Goal: Transaction & Acquisition: Book appointment/travel/reservation

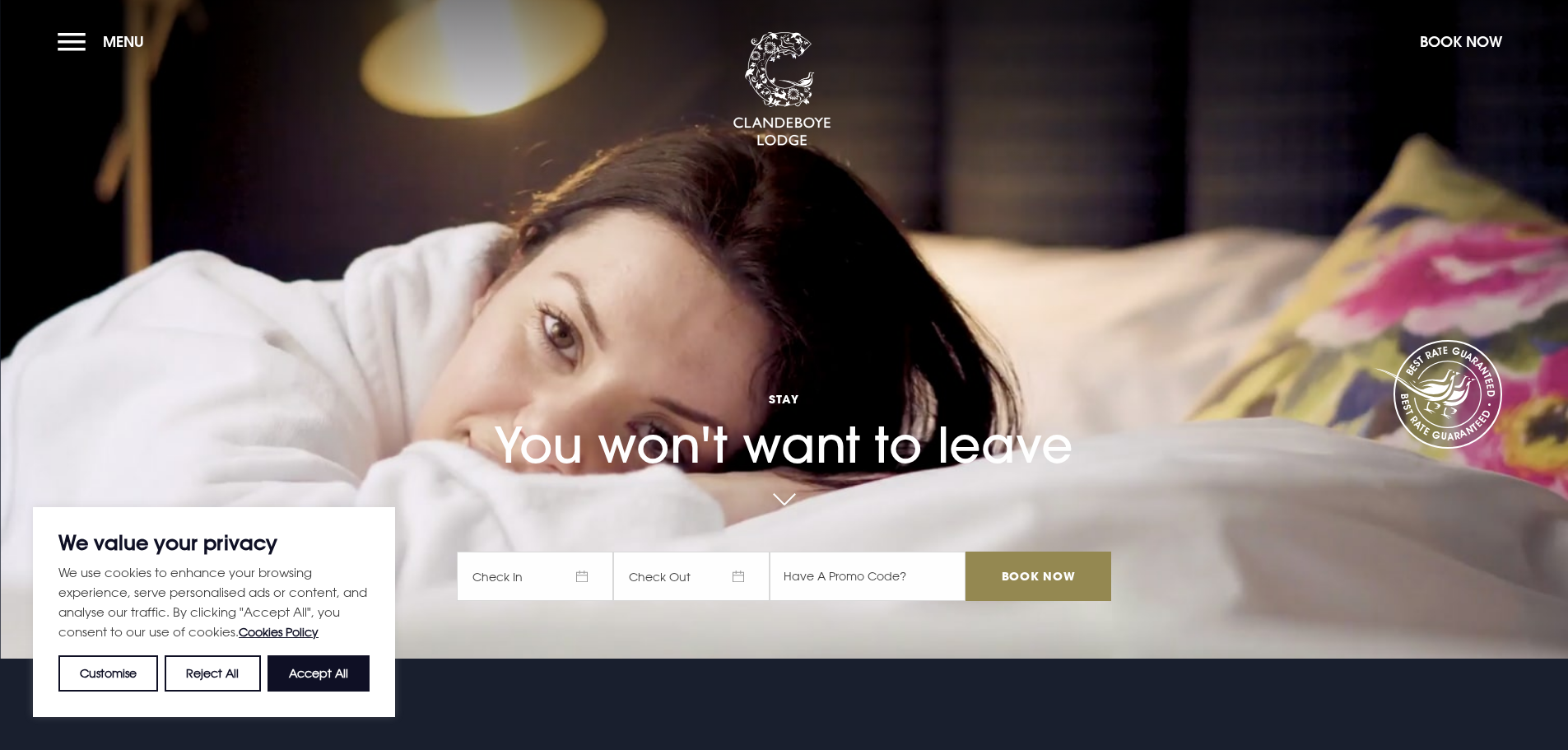
click at [591, 567] on span "Check In" at bounding box center [535, 577] width 157 height 50
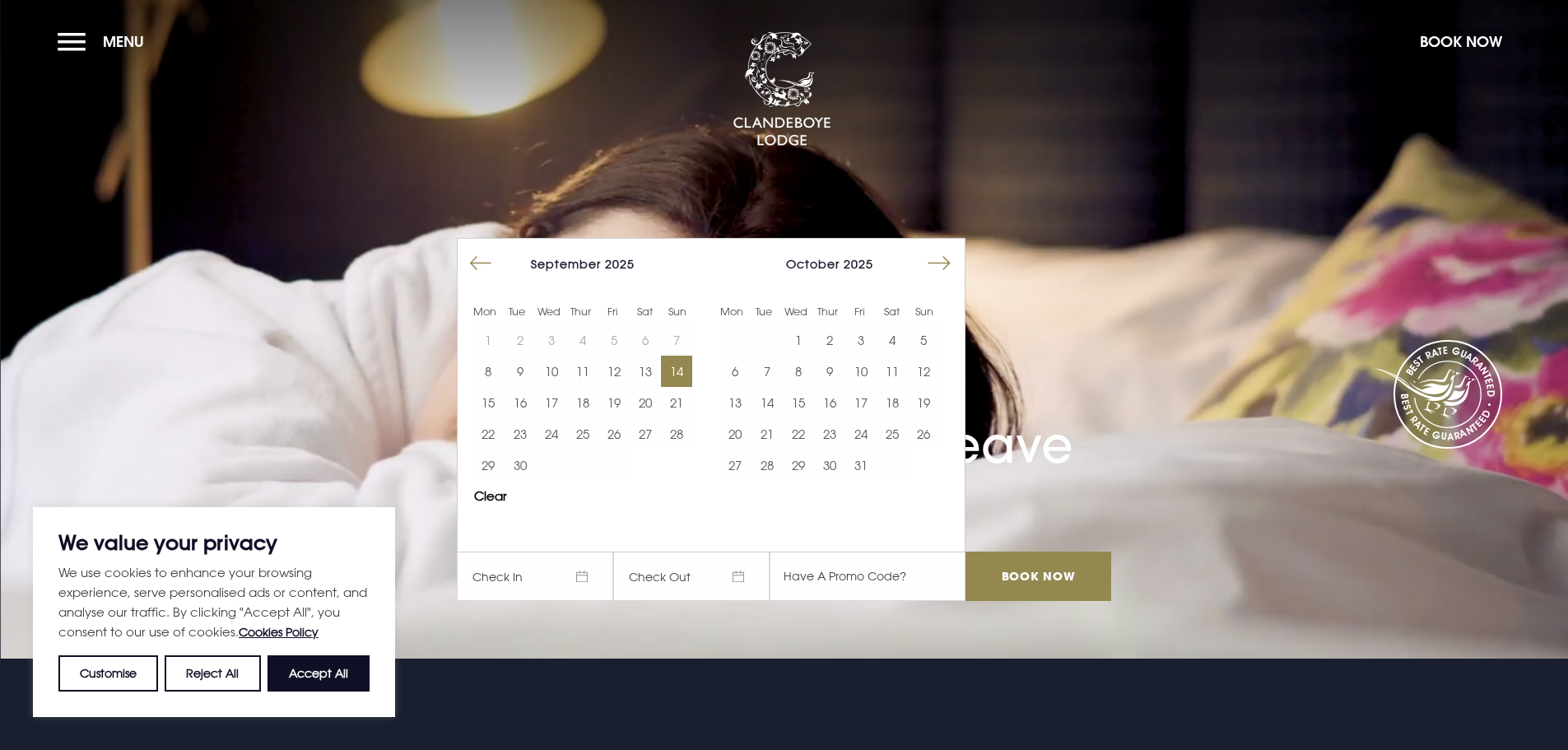
click at [680, 375] on button "14" at bounding box center [676, 371] width 31 height 31
click at [500, 403] on button "15" at bounding box center [488, 403] width 31 height 31
click at [1047, 575] on input "Book Now" at bounding box center [1038, 577] width 145 height 50
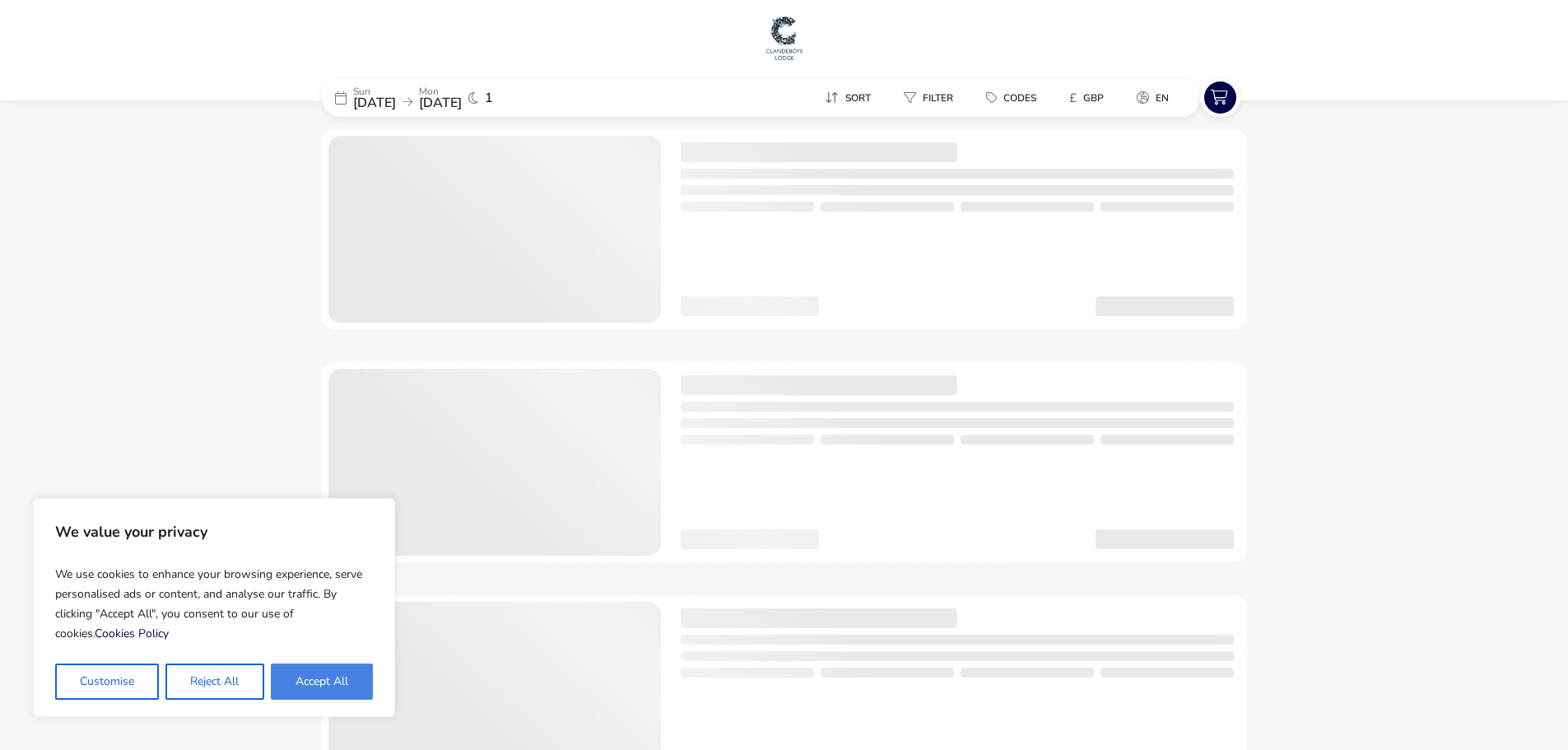
click at [304, 682] on button "Accept All" at bounding box center [322, 682] width 102 height 36
checkbox input "true"
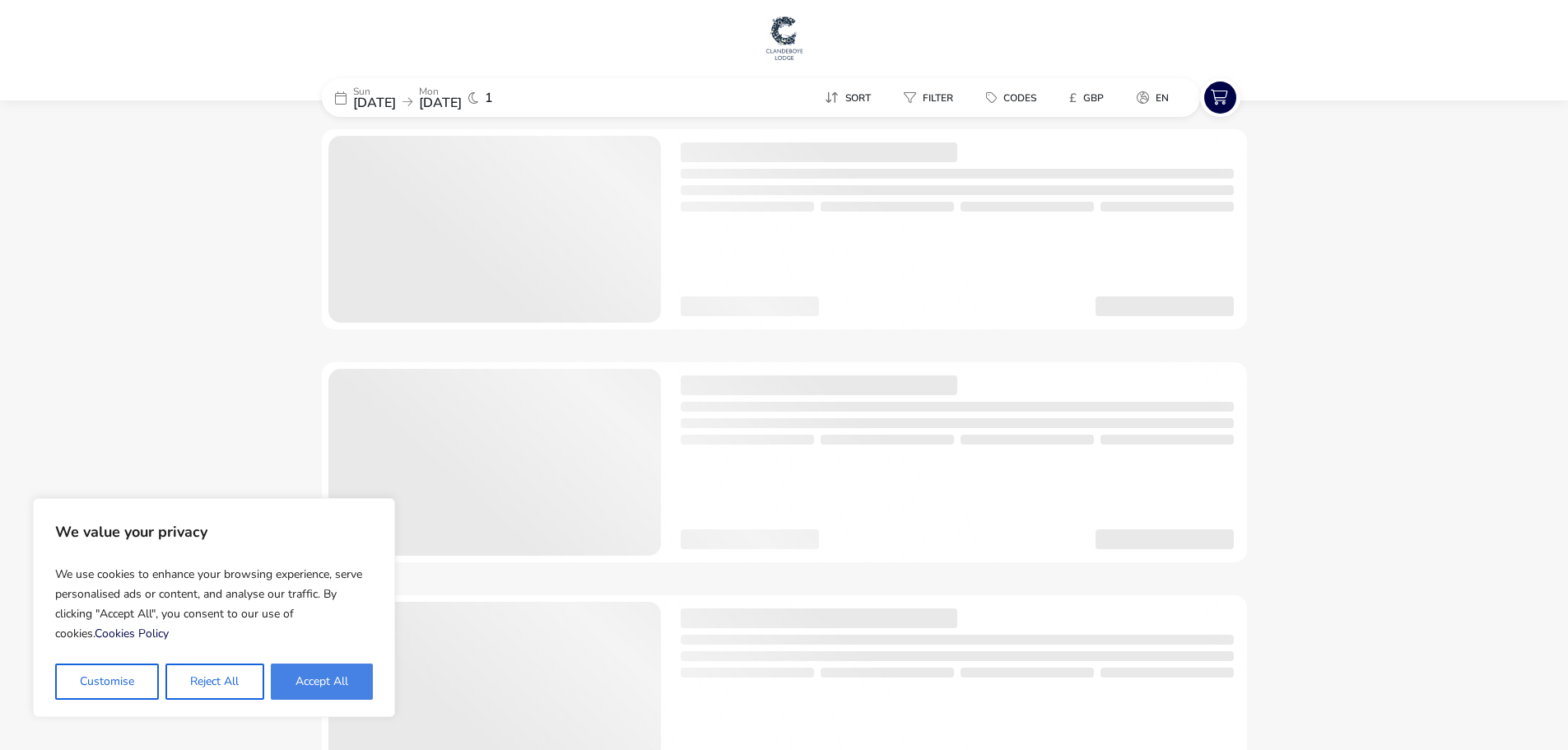
checkbox input "true"
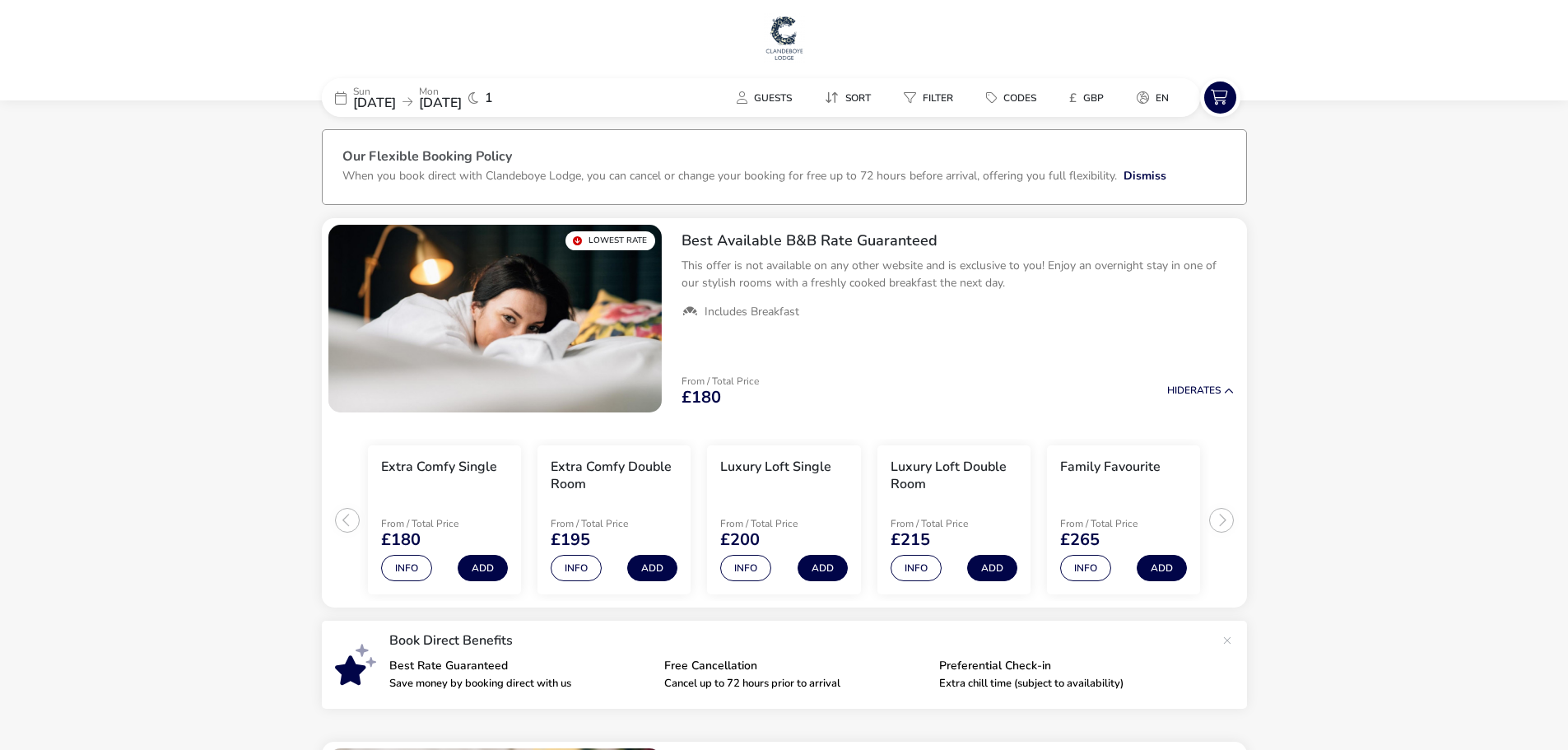
click at [783, 51] on img at bounding box center [784, 38] width 41 height 50
